Goal: Transaction & Acquisition: Purchase product/service

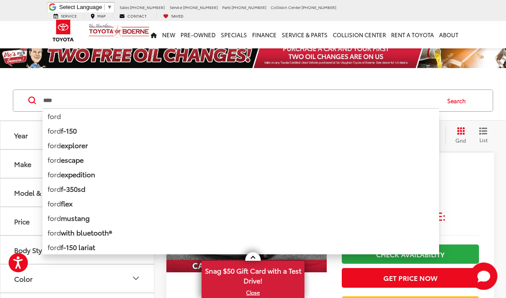
scroll to position [0, 0]
click at [251, 93] on input "****" at bounding box center [240, 100] width 396 height 21
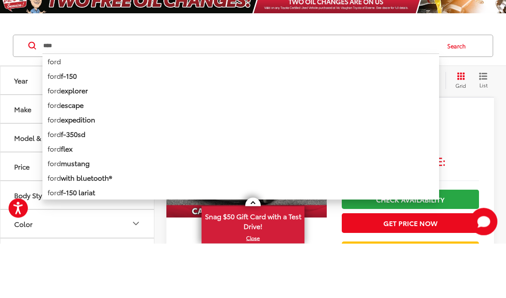
click at [75, 90] on input "****" at bounding box center [240, 100] width 396 height 21
type input "*"
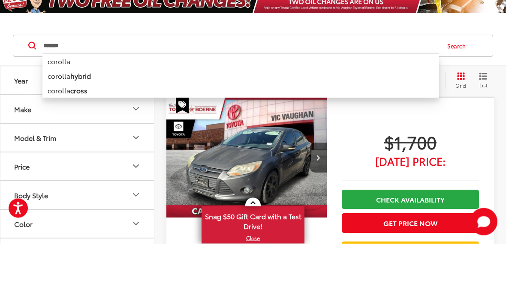
type input "*******"
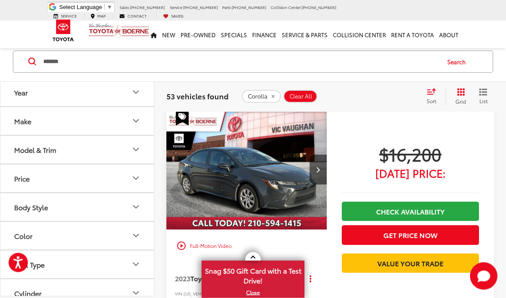
scroll to position [38, 0]
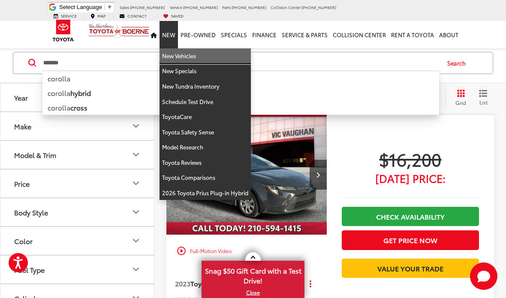
click at [189, 48] on link "New Vehicles" at bounding box center [204, 55] width 91 height 15
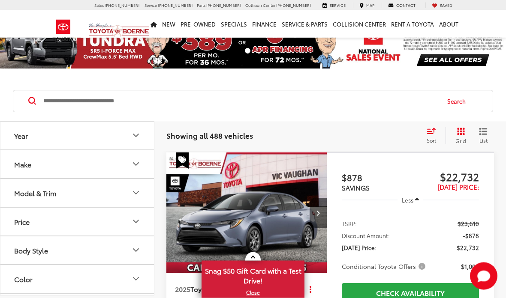
scroll to position [24, 0]
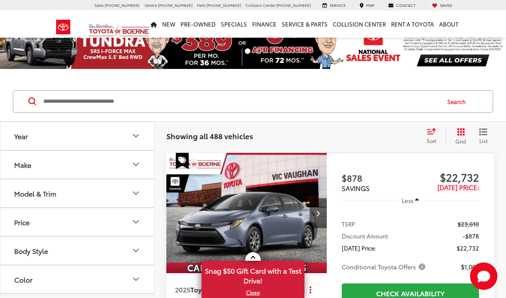
click at [122, 101] on input "Search by Make, Model, or Keyword" at bounding box center [240, 101] width 396 height 21
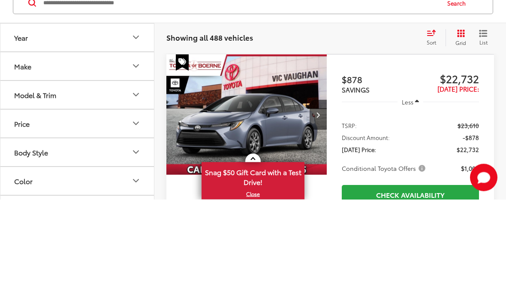
scroll to position [0, 0]
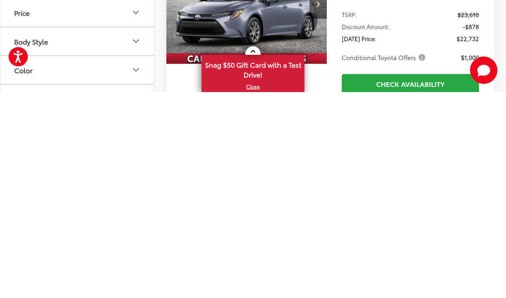
click at [174, 150] on div "1 / 40" at bounding box center [246, 219] width 160 height 138
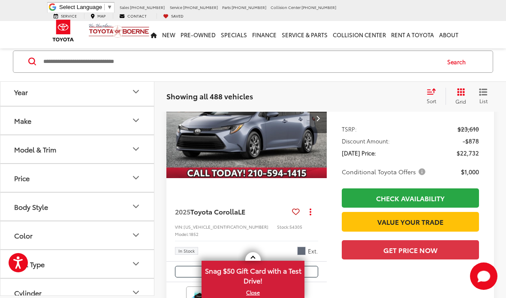
scroll to position [121, 0]
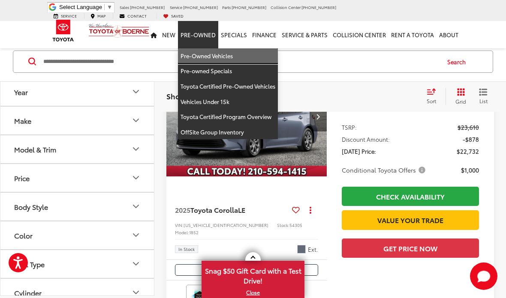
click at [209, 48] on link "Pre-Owned Vehicles" at bounding box center [228, 55] width 100 height 15
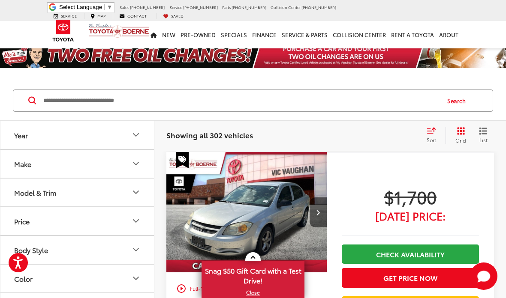
scroll to position [9, 0]
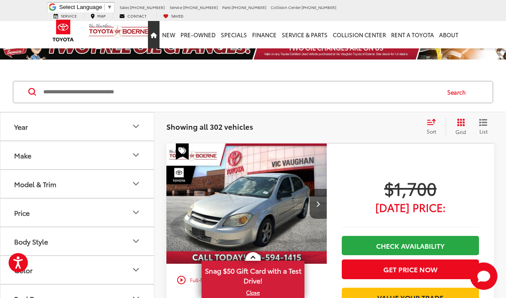
click at [157, 33] on icon "Home" at bounding box center [153, 36] width 6 height 6
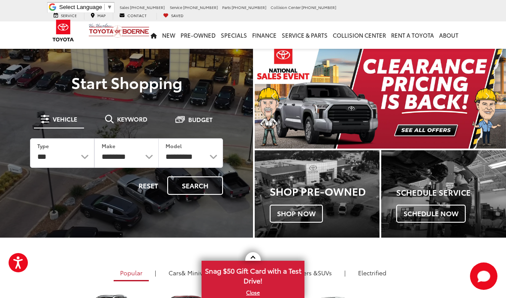
click at [157, 33] on icon "Home" at bounding box center [153, 36] width 6 height 6
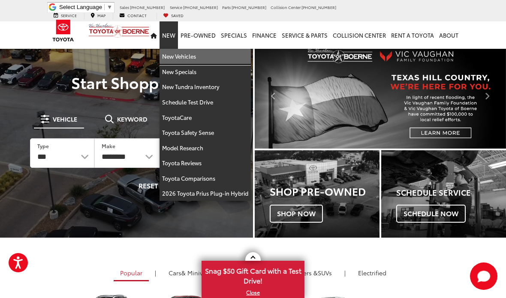
click at [187, 51] on link "New Vehicles" at bounding box center [204, 56] width 91 height 15
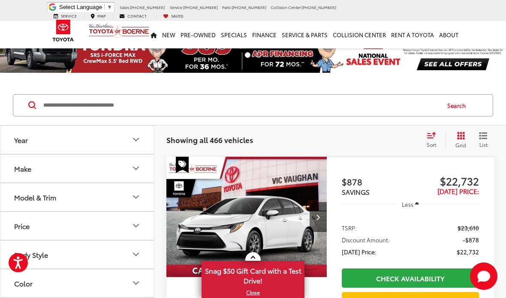
scroll to position [4, 0]
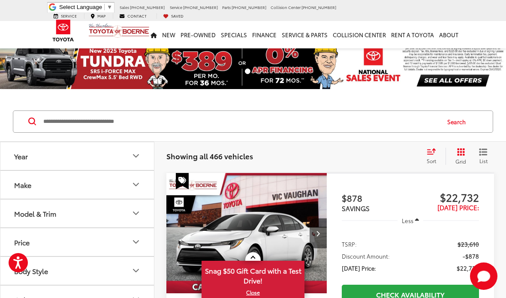
click at [99, 122] on input "Search by Make, Model, or Keyword" at bounding box center [240, 121] width 396 height 21
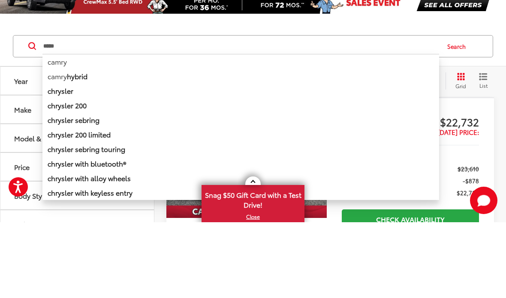
type input "*****"
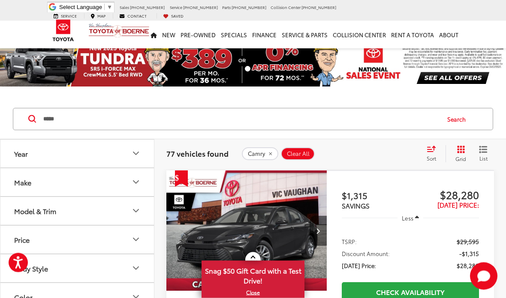
scroll to position [9, 0]
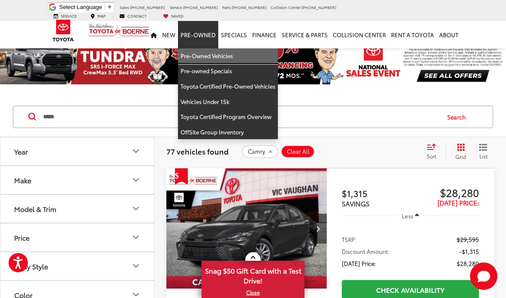
click at [221, 49] on link "Pre-Owned Vehicles" at bounding box center [228, 55] width 100 height 15
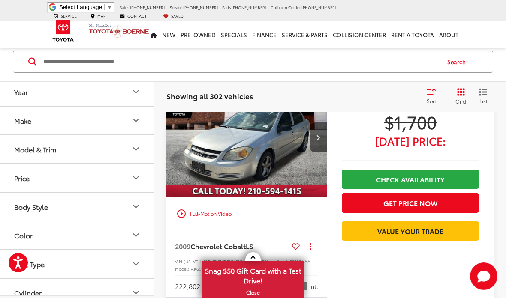
scroll to position [122, 0]
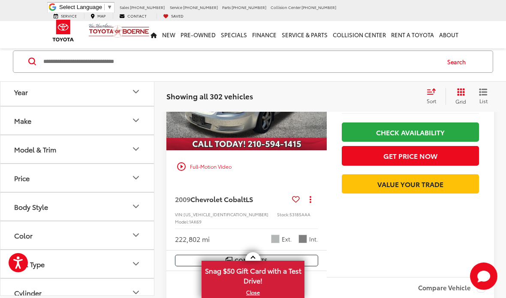
click at [121, 64] on input "Search by Make, Model, or Keyword" at bounding box center [240, 61] width 396 height 21
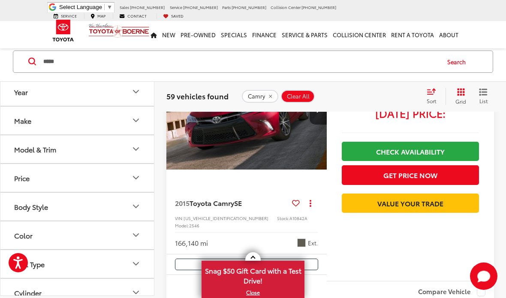
scroll to position [113, 0]
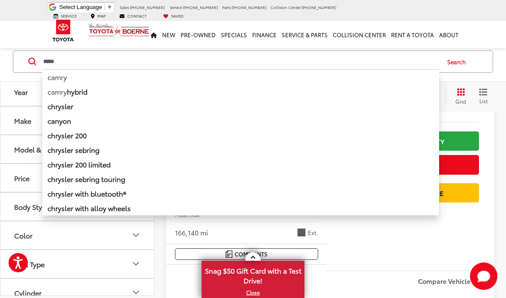
click at [428, 271] on div "Compare Vehicle" at bounding box center [410, 287] width 167 height 33
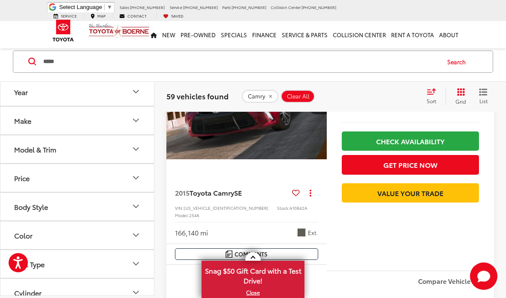
click at [427, 93] on icon "Select sort value" at bounding box center [430, 91] width 9 height 6
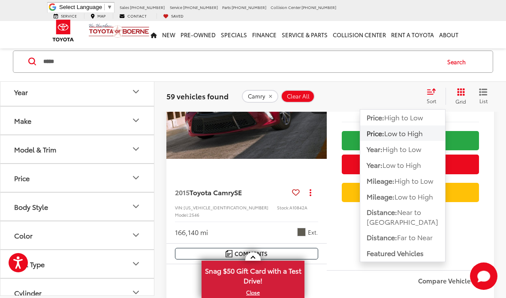
scroll to position [108, 0]
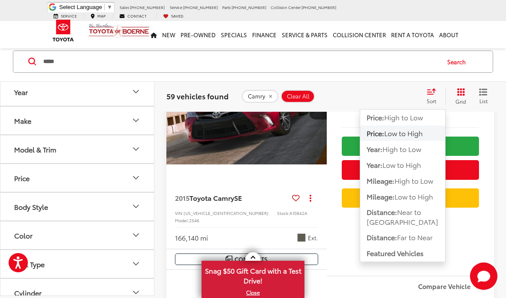
click at [410, 195] on span "Low to High" at bounding box center [413, 197] width 39 height 10
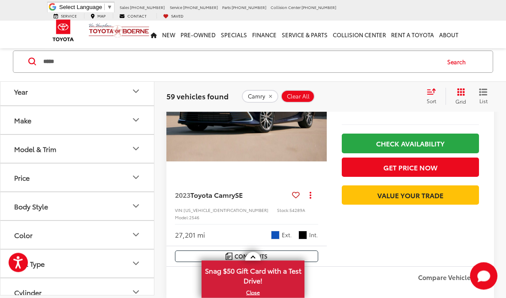
scroll to position [1447, 0]
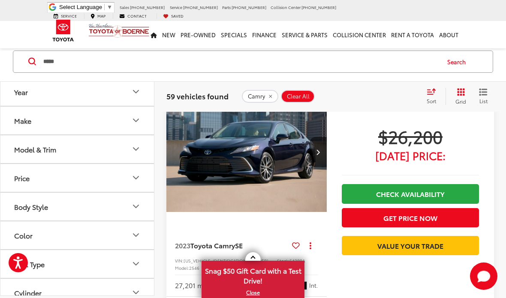
click at [92, 62] on input "*****" at bounding box center [240, 61] width 396 height 21
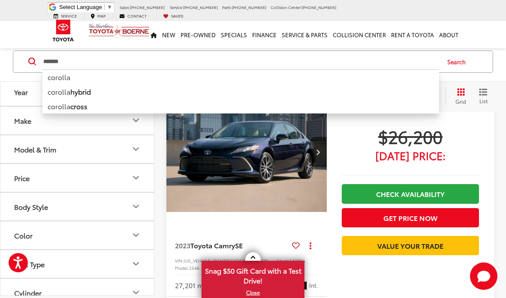
type input "*******"
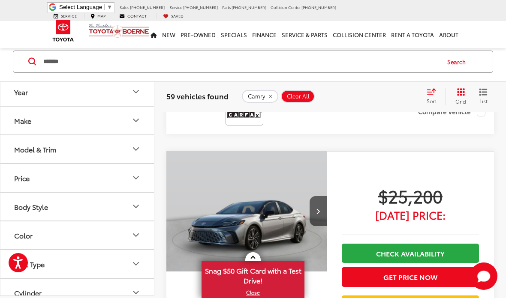
scroll to position [39, 0]
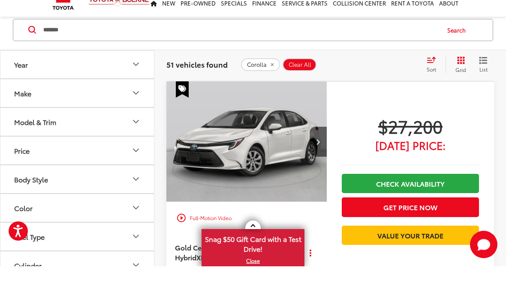
click at [374, 90] on div "Corolla Clear All + 0" at bounding box center [330, 96] width 178 height 13
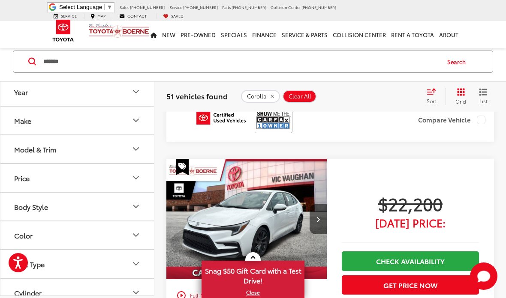
scroll to position [2376, 0]
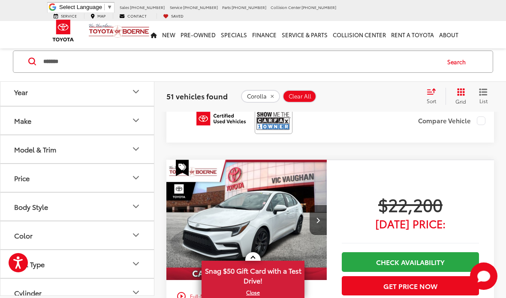
click at [416, 194] on span "$22,200" at bounding box center [410, 204] width 137 height 21
click at [410, 194] on span "$22,200" at bounding box center [410, 204] width 137 height 21
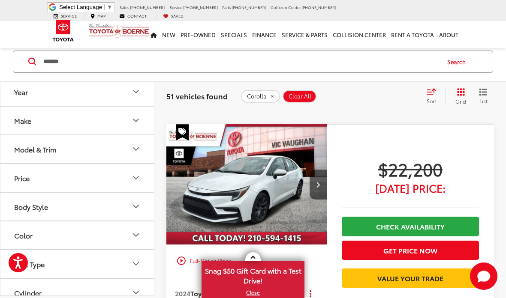
scroll to position [2410, 0]
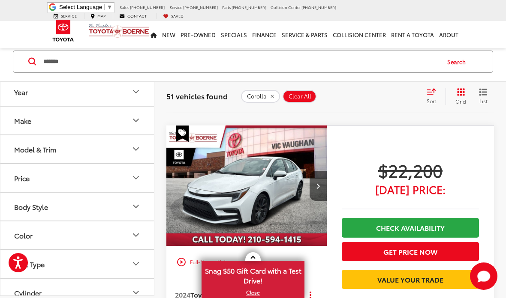
click at [227, 290] on span "Toyota Corolla" at bounding box center [214, 295] width 48 height 10
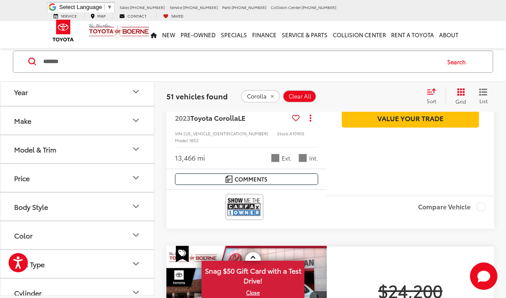
scroll to position [1679, 0]
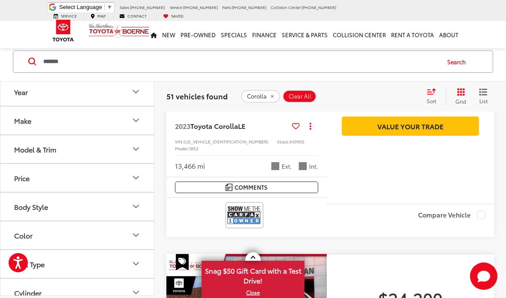
click at [448, 288] on span "$24,200" at bounding box center [410, 298] width 137 height 21
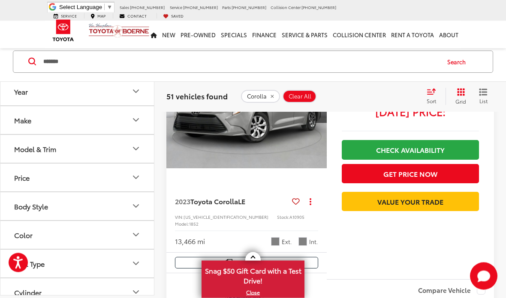
scroll to position [1615, 0]
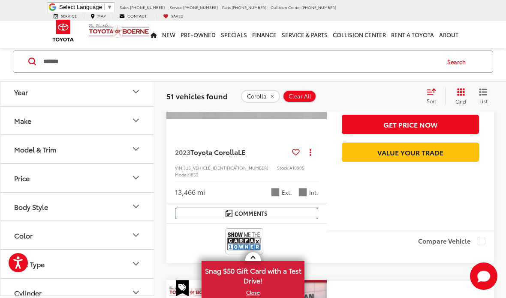
click at [324, 224] on div at bounding box center [246, 243] width 160 height 39
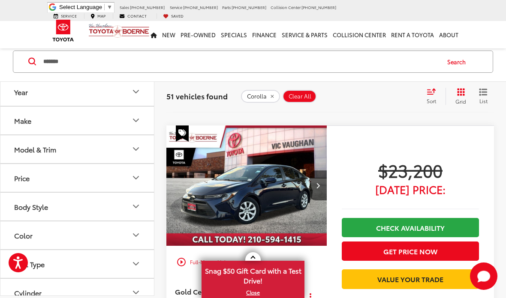
scroll to position [1232, 0]
